Goal: Transaction & Acquisition: Book appointment/travel/reservation

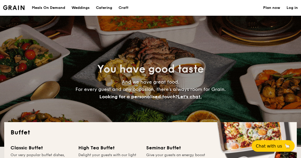
select select
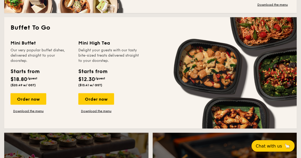
scroll to position [339, 0]
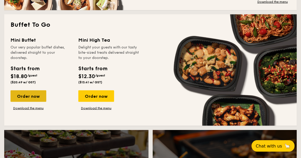
click at [31, 95] on div "Order now" at bounding box center [29, 97] width 36 height 12
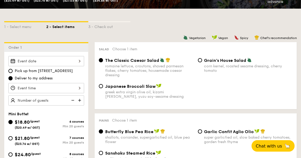
scroll to position [107, 0]
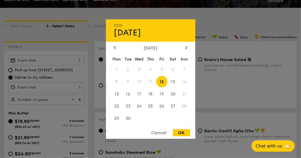
click at [66, 60] on div "2025 Sep 12 September 2025 Mon Tue Wed Thu Fri Sat Sun 1 2 3 4 5 6 7 8 9 10 11 …" at bounding box center [46, 60] width 76 height 10
click at [176, 134] on div "OK" at bounding box center [181, 132] width 17 height 7
type input "Sep 12, 2025"
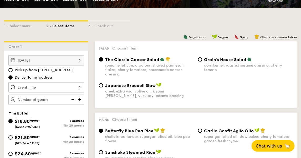
click at [64, 89] on div at bounding box center [46, 87] width 76 height 10
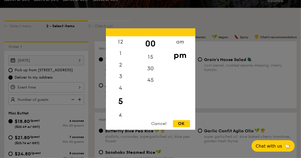
click at [121, 114] on div "6" at bounding box center [121, 116] width 30 height 15
click at [179, 126] on div "OK" at bounding box center [181, 123] width 17 height 7
click at [76, 87] on div "6:00PM 12 1 2 3 4 5 6 7 8 9 10 11 00 15 30 45 am pm Cancel OK" at bounding box center [46, 87] width 76 height 10
click at [149, 82] on div "45" at bounding box center [150, 82] width 30 height 15
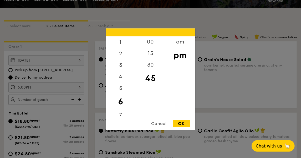
click at [178, 123] on div "OK" at bounding box center [181, 123] width 17 height 7
type input "6:45PM"
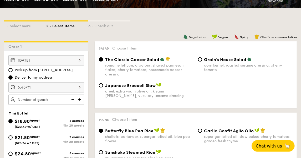
click at [81, 101] on img at bounding box center [80, 100] width 8 height 10
type input "20 guests"
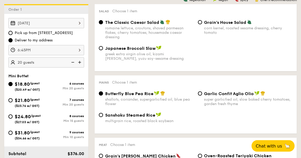
scroll to position [144, 0]
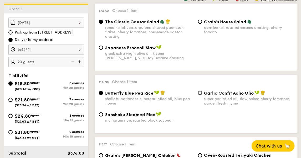
click at [13, 117] on div "$24.80 /guest ($27.03 w/ GST)" at bounding box center [27, 118] width 38 height 11
click at [13, 117] on input "$24.80 /guest ($27.03 w/ GST) 8 courses Min 15 guests" at bounding box center [10, 116] width 4 height 4
radio input "true"
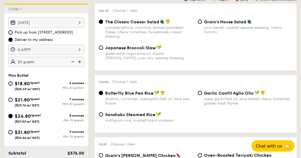
radio input "false"
radio input "true"
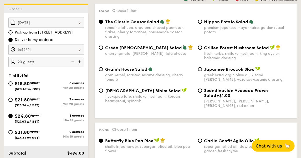
click at [74, 60] on img at bounding box center [72, 62] width 8 height 10
type input "15 guests"
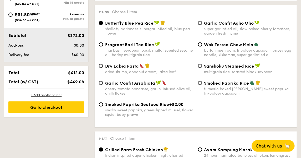
scroll to position [263, 0]
click at [145, 76] on div "Dry Laksa Pasta dried shrimp, coconut cream, laksa leaf Sanshoku Steamed Rice m…" at bounding box center [196, 71] width 198 height 17
click at [101, 66] on input "Dry Laksa Pasta dried shrimp, coconut cream, laksa leaf" at bounding box center [101, 66] width 4 height 4
radio input "true"
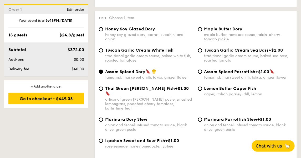
scroll to position [524, 0]
click at [199, 48] on input "Tuscan Garlic Cream Sea Bass +$2.00 traditional garlic cream sauce, baked sea b…" at bounding box center [200, 50] width 4 height 4
radio input "true"
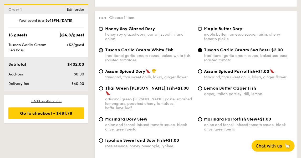
click at [101, 49] on input "Tuscan Garlic Cream White Fish traditional garlic cream sauce, baked white fish…" at bounding box center [101, 50] width 4 height 4
radio input "true"
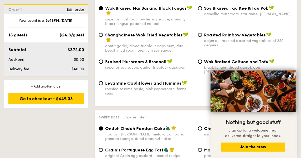
scroll to position [698, 0]
click at [290, 76] on icon at bounding box center [289, 76] width 3 height 3
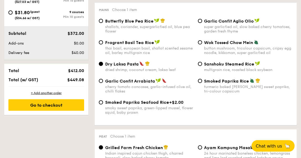
scroll to position [264, 0]
click at [199, 21] on input "Garlic Confit Aglio Olio super garlicfied oil, slow baked cherry tomatoes, gard…" at bounding box center [200, 21] width 4 height 4
radio input "true"
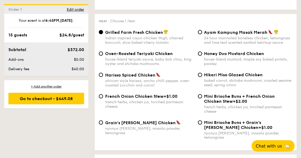
scroll to position [379, 0]
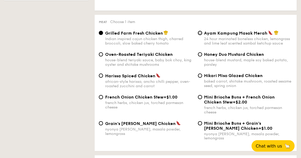
click at [201, 35] on input "Ayam Kampung Masak Merah 24 hour marinated boneless chicken, lemongrass and lim…" at bounding box center [200, 33] width 4 height 4
radio input "true"
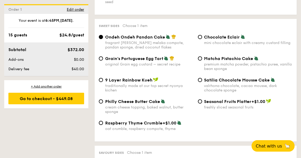
scroll to position [790, 0]
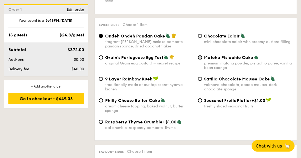
click at [200, 55] on input "Matcha Pistachio Cake premium matcha powder, pistachio puree, vanilla bean spon…" at bounding box center [200, 57] width 4 height 4
radio input "true"
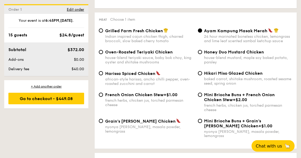
scroll to position [382, 0]
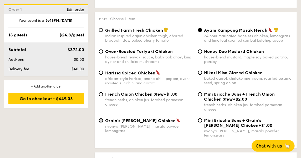
click at [100, 123] on input "Grain's Curry Chicken nyonya curry, masala powder, lemongrass" at bounding box center [101, 121] width 4 height 4
radio input "true"
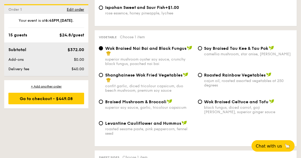
scroll to position [658, 0]
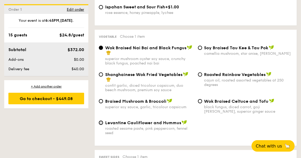
click at [101, 121] on input "Levantine Cauliflower and Hummus roasted sesame paste, pink peppercorn, fennel …" at bounding box center [101, 123] width 4 height 4
radio input "true"
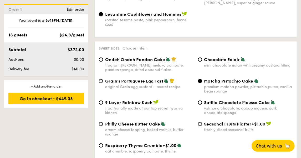
scroll to position [768, 0]
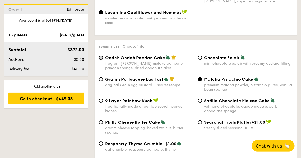
click at [100, 56] on input "Ondeh Ondeh Pandan Cake fragrant gula melaka compote, pandan sponge, dried coco…" at bounding box center [101, 58] width 4 height 4
radio input "true"
click at [200, 56] on input "Chocolate Eclair mini chocolate eclair with creamy custard filling" at bounding box center [200, 58] width 4 height 4
radio input "true"
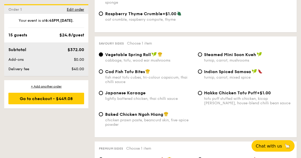
scroll to position [898, 0]
click at [102, 91] on div "Japanese Karaage lightly battered chicken, thai chilli sauce" at bounding box center [146, 96] width 99 height 11
click at [101, 91] on input "Japanese Karaage lightly battered chicken, thai chilli sauce" at bounding box center [101, 93] width 4 height 4
radio input "true"
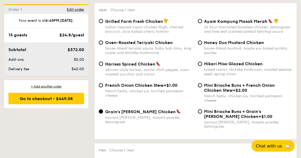
scroll to position [391, 0]
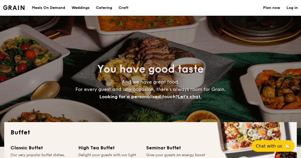
select select
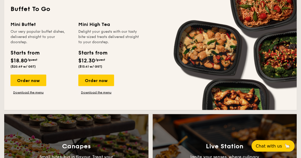
scroll to position [366, 0]
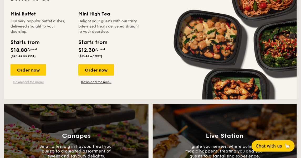
click at [38, 82] on link "Download the menu" at bounding box center [29, 82] width 36 height 4
